Goal: Task Accomplishment & Management: Use online tool/utility

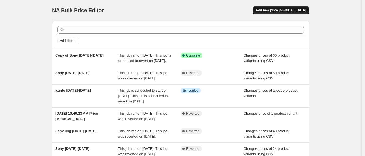
click at [278, 13] on button "Add new price [MEDICAL_DATA]" at bounding box center [281, 11] width 57 height 8
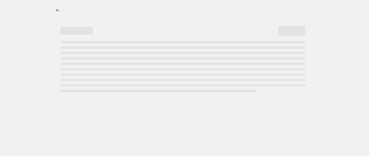
select select "percentage"
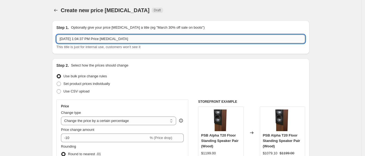
click at [131, 42] on input "[DATE] 1:04:37 PM Price [MEDICAL_DATA]" at bounding box center [180, 39] width 249 height 9
type input "O"
type input "JBL [DATE]-[DATE]"
click at [73, 84] on span "Set product prices individually" at bounding box center [86, 84] width 47 height 4
click at [57, 82] on input "Set product prices individually" at bounding box center [57, 82] width 0 height 0
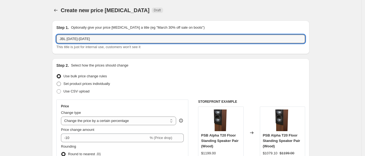
radio input "true"
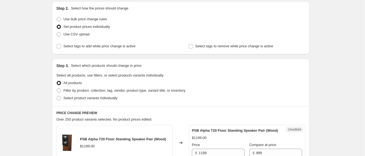
scroll to position [59, 0]
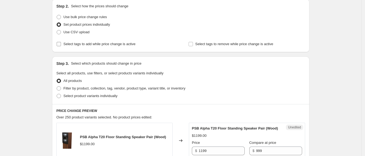
click at [107, 44] on span "Select tags to add while price change is active" at bounding box center [99, 44] width 72 height 4
click at [61, 44] on input "Select tags to add while price change is active" at bounding box center [59, 44] width 4 height 4
checkbox input "true"
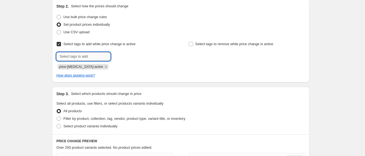
click at [97, 58] on input "text" at bounding box center [83, 56] width 54 height 9
type input "jblpromo"
click at [56, 0] on button "Submit" at bounding box center [63, 2] width 15 height 6
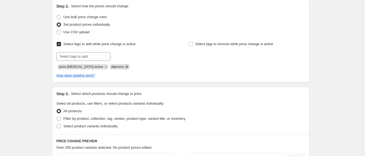
click at [126, 67] on icon "Remove jblpromo" at bounding box center [127, 67] width 2 height 2
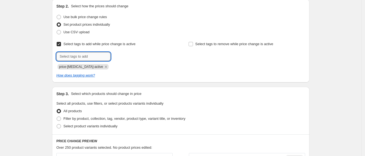
click at [95, 57] on input "text" at bounding box center [83, 56] width 54 height 9
type input "jbl-promo"
click at [56, 0] on button "Submit" at bounding box center [63, 2] width 15 height 6
type input "on-sale"
click at [56, 0] on button "Submit" at bounding box center [63, 2] width 15 height 6
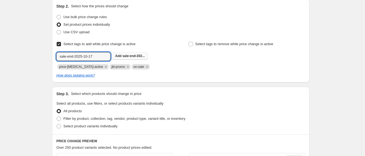
type input "sale-end-2025-10-17"
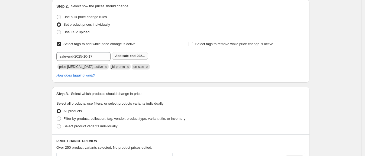
click at [134, 57] on span "sale-end-202..." at bounding box center [134, 56] width 23 height 4
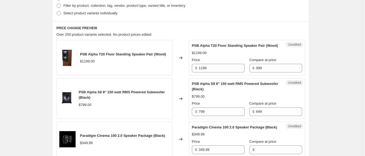
scroll to position [181, 0]
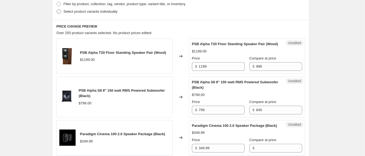
click at [108, 10] on span "Select product variants individually" at bounding box center [90, 11] width 54 height 4
click at [57, 10] on input "Select product variants individually" at bounding box center [57, 9] width 0 height 0
radio input "true"
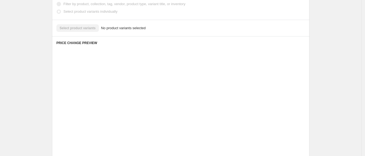
scroll to position [165, 0]
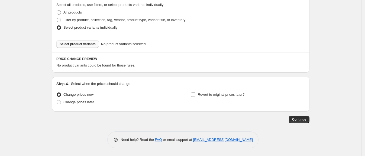
click at [87, 45] on span "Select product variants" at bounding box center [78, 44] width 36 height 4
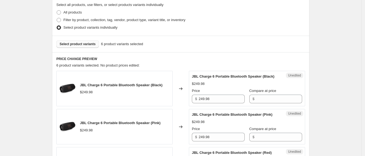
click at [87, 43] on span "Select product variants" at bounding box center [78, 44] width 36 height 4
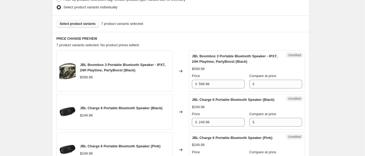
scroll to position [196, 0]
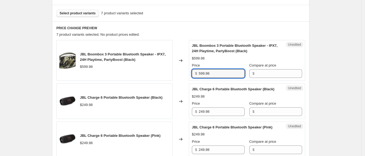
drag, startPoint x: 196, startPoint y: 75, endPoint x: 175, endPoint y: 75, distance: 20.6
click at [175, 75] on div "JBL Boombox 3 Portable Bluetooth Speaker - IPX7, 24H Playtime, PartyBoost (Blac…" at bounding box center [180, 60] width 249 height 41
type input "399.98"
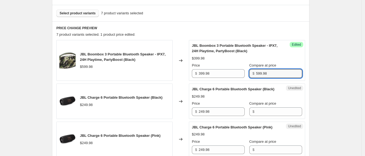
type input "599.98"
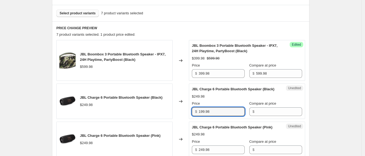
type input "199.98"
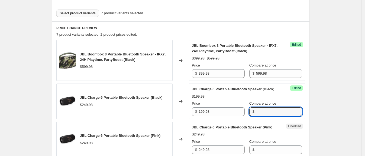
type input "3"
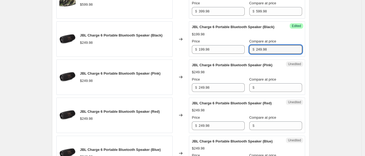
scroll to position [265, 0]
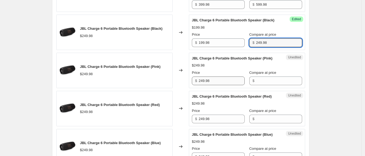
type input "249.98"
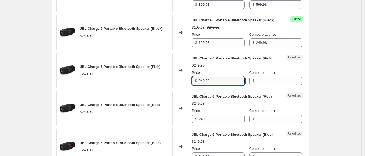
drag, startPoint x: 217, startPoint y: 89, endPoint x: 175, endPoint y: 88, distance: 41.2
click at [175, 88] on div "JBL Charge 6 Portable Bluetooth Speaker (Pink) $249.98 Changed to Unedited JBL …" at bounding box center [180, 71] width 249 height 36
type input "199.98"
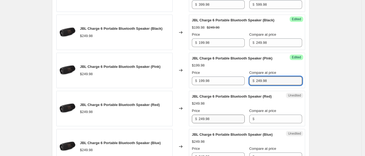
type input "249.98"
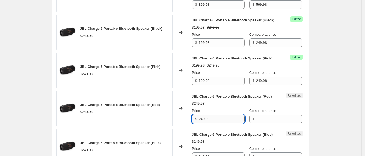
drag, startPoint x: 208, startPoint y: 127, endPoint x: 203, endPoint y: 128, distance: 5.0
click at [203, 124] on input "249.98" at bounding box center [222, 119] width 46 height 9
type input "2"
type input "199.98"
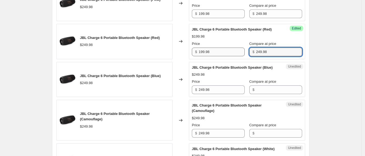
scroll to position [333, 0]
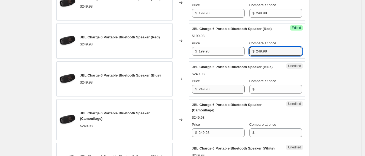
type input "249.98"
click at [214, 94] on input "249.98" at bounding box center [222, 89] width 46 height 9
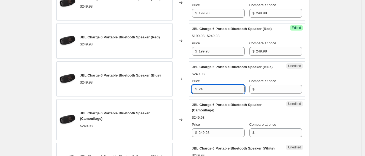
type input "2"
type input "199.98"
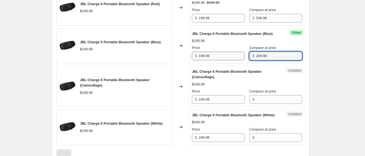
scroll to position [367, 0]
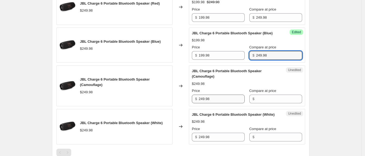
type input "249.98"
click at [210, 104] on input "249.98" at bounding box center [222, 99] width 46 height 9
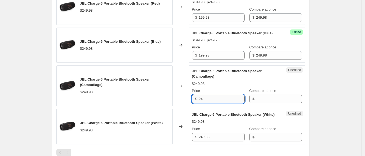
type input "2"
type input "199.98"
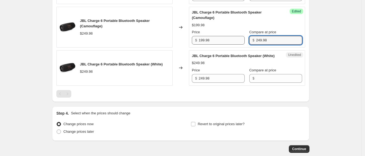
scroll to position [426, 0]
type input "249.98"
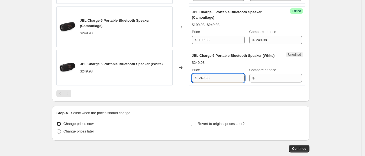
click at [214, 83] on input "249.98" at bounding box center [222, 78] width 46 height 9
type input "2"
type input "199.98"
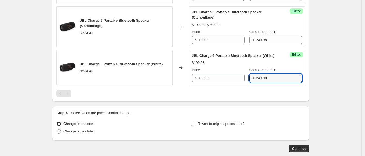
type input "249.98"
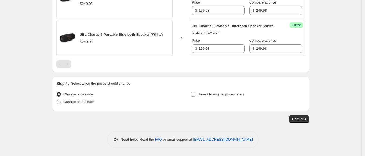
scroll to position [476, 0]
click at [193, 94] on input "Revert to original prices later?" at bounding box center [193, 94] width 4 height 4
checkbox input "true"
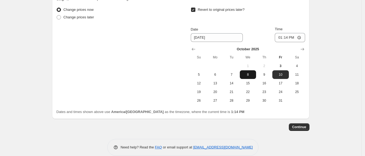
scroll to position [541, 0]
click at [282, 85] on span "17" at bounding box center [281, 83] width 12 height 4
type input "[DATE]"
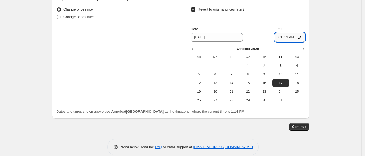
click at [287, 42] on input "13:14" at bounding box center [290, 37] width 30 height 9
type input "01:01"
click at [306, 129] on span "Continue" at bounding box center [299, 127] width 14 height 4
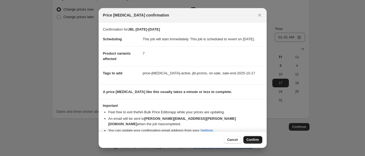
click at [250, 139] on span "Confirm" at bounding box center [253, 140] width 12 height 4
